Goal: Task Accomplishment & Management: Use online tool/utility

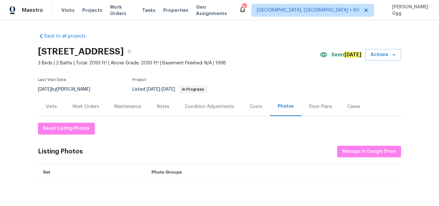
click at [68, 11] on span "Visits" at bounding box center [67, 10] width 13 height 6
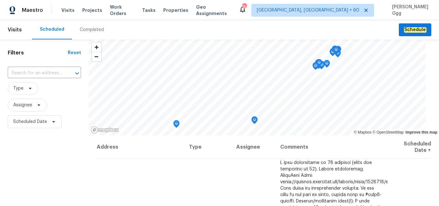
click at [88, 31] on div "Completed" at bounding box center [92, 30] width 24 height 6
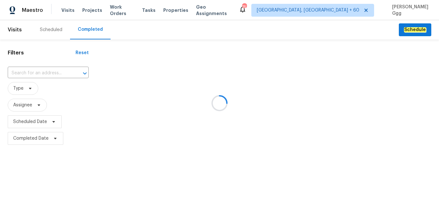
click at [22, 73] on div at bounding box center [219, 103] width 439 height 206
click at [15, 72] on div at bounding box center [219, 103] width 439 height 206
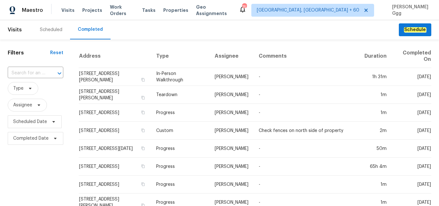
click at [15, 72] on input "text" at bounding box center [27, 73] width 38 height 10
paste input "[STREET_ADDRESS]"
type input "[STREET_ADDRESS]"
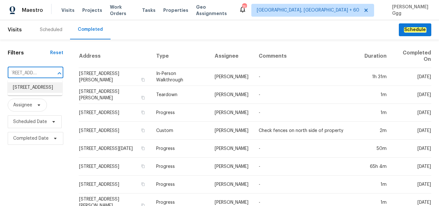
click at [29, 90] on li "[STREET_ADDRESS]" at bounding box center [35, 88] width 55 height 11
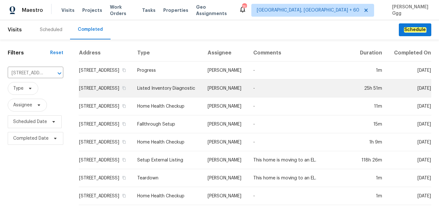
scroll to position [81, 0]
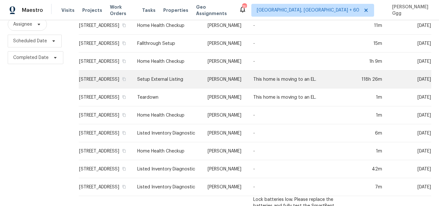
click at [169, 85] on td "Setup External Listing" at bounding box center [167, 80] width 70 height 18
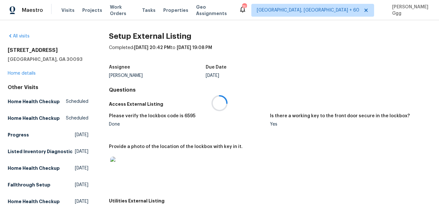
click at [27, 71] on div at bounding box center [219, 103] width 439 height 206
click at [26, 73] on link "Home details" at bounding box center [22, 73] width 28 height 4
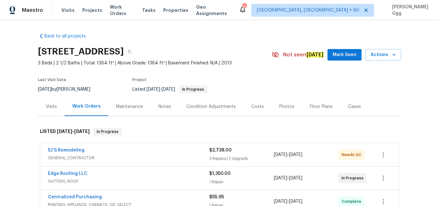
click at [279, 106] on div "Photos" at bounding box center [286, 107] width 15 height 6
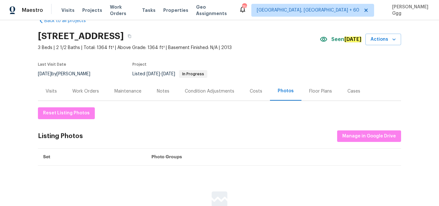
scroll to position [27, 0]
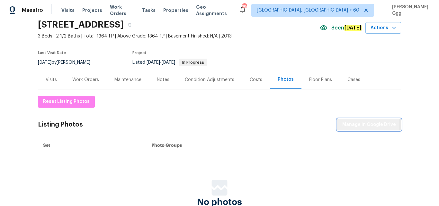
click at [348, 125] on span "Manage in Google Drive" at bounding box center [369, 125] width 54 height 8
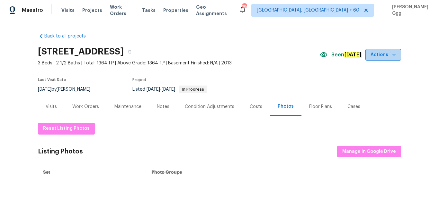
click at [387, 57] on span "Actions" at bounding box center [382, 55] width 25 height 8
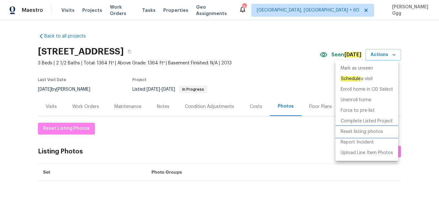
click at [352, 131] on p "Reset listing photos" at bounding box center [361, 132] width 42 height 7
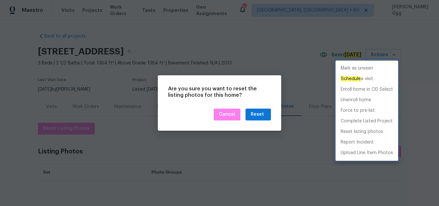
click at [255, 114] on div at bounding box center [219, 103] width 439 height 206
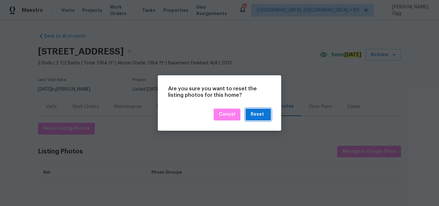
click at [255, 114] on div "Reset" at bounding box center [256, 115] width 13 height 8
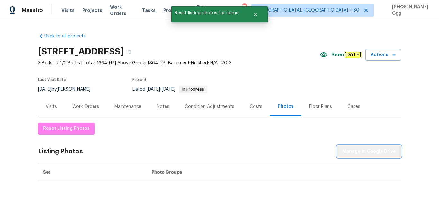
click at [361, 151] on span "Manage in Google Drive" at bounding box center [369, 152] width 54 height 8
